Goal: Navigation & Orientation: Go to known website

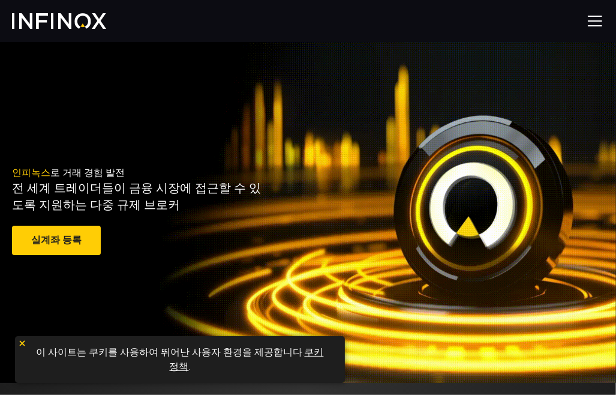
click at [92, 20] on img at bounding box center [59, 21] width 94 height 16
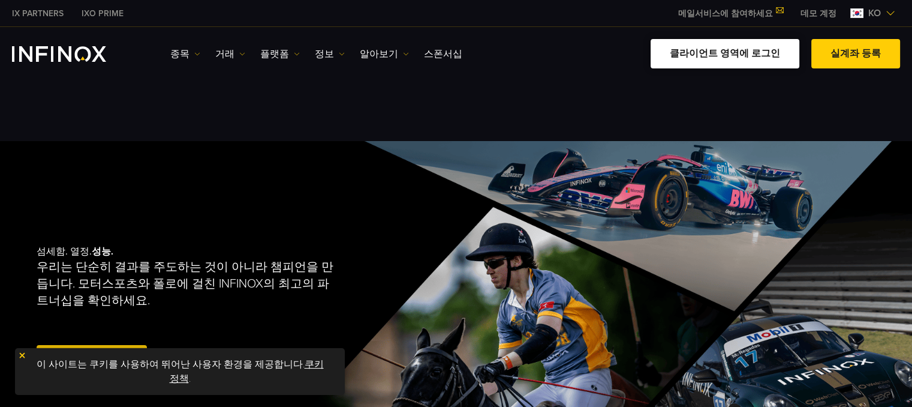
click at [615, 49] on link "클라이언트 영역에 로그인" at bounding box center [725, 53] width 149 height 29
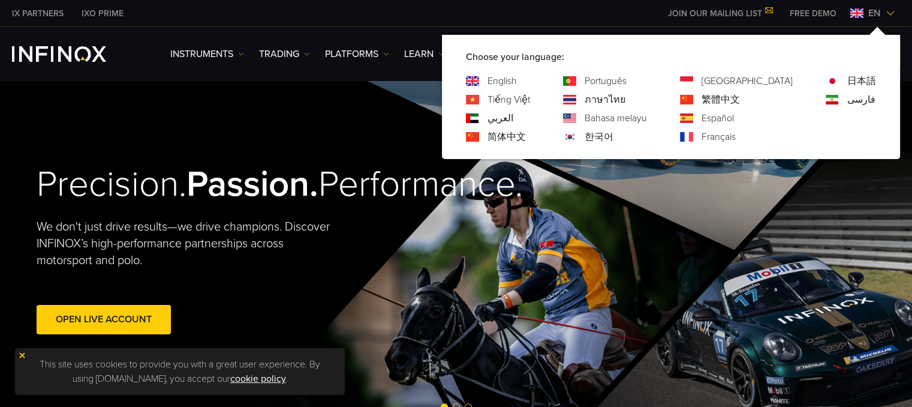
click at [887, 11] on img at bounding box center [891, 13] width 10 height 10
